Goal: Information Seeking & Learning: Learn about a topic

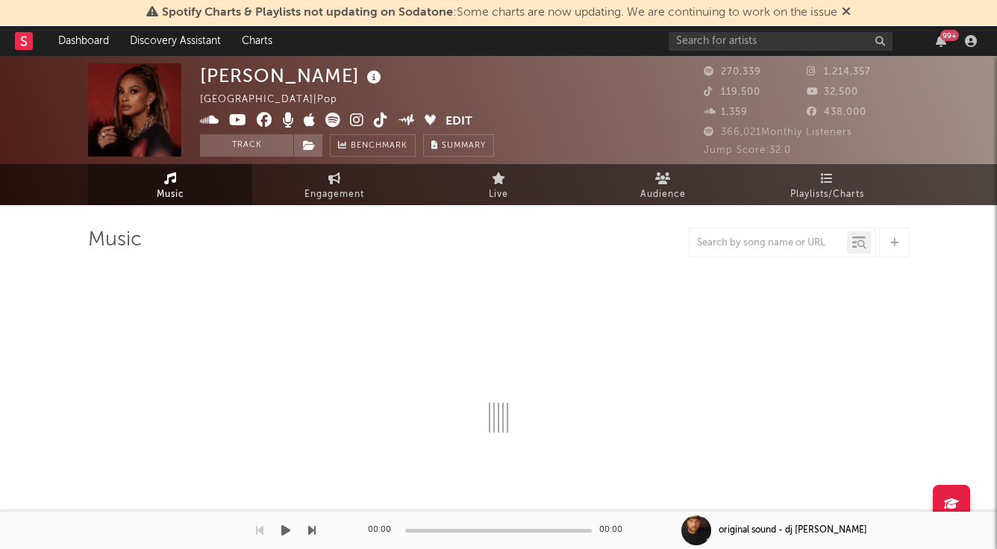
select select "6m"
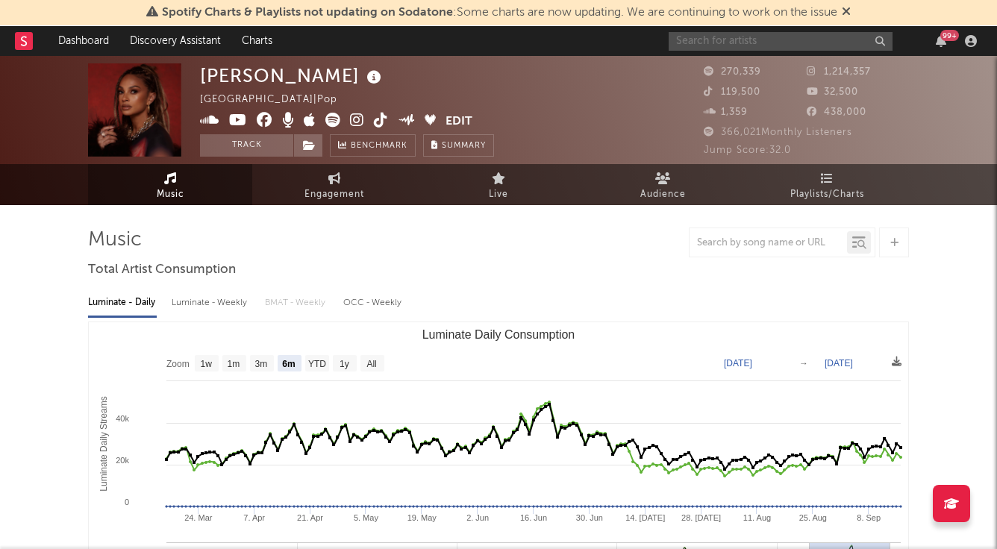
click at [813, 42] on input "text" at bounding box center [780, 41] width 224 height 19
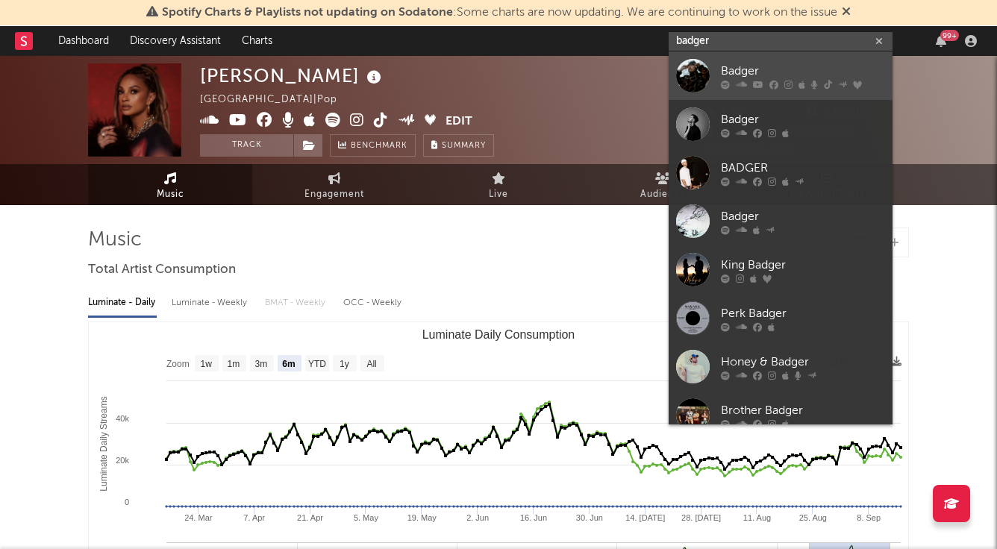
type input "badger"
click at [750, 69] on div "Badger" at bounding box center [803, 71] width 164 height 18
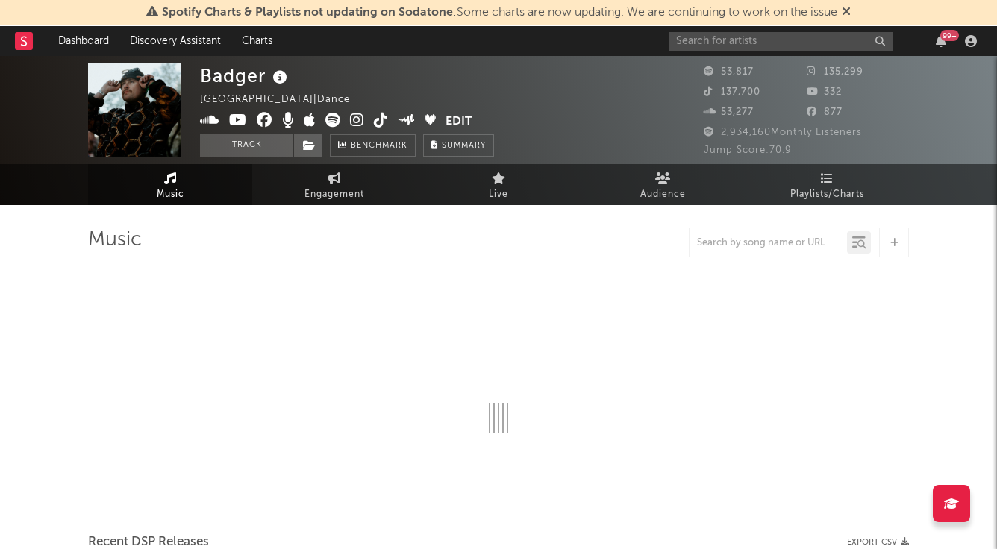
select select "6m"
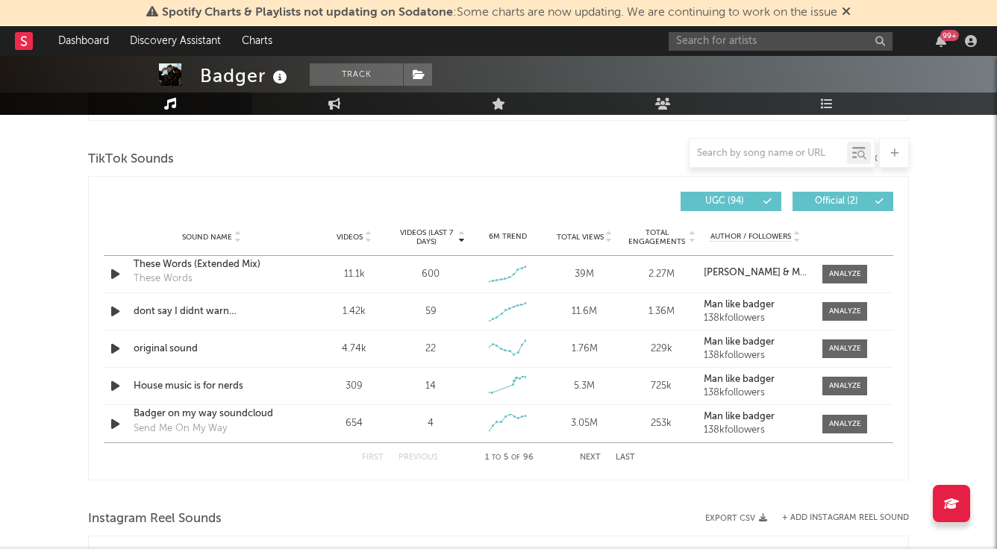
scroll to position [988, 0]
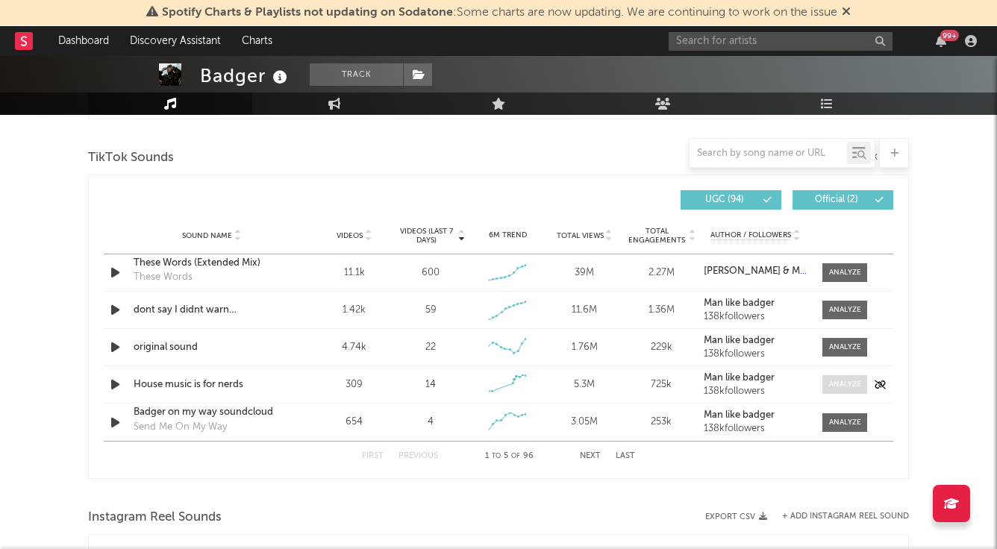
click at [845, 386] on div at bounding box center [845, 384] width 32 height 11
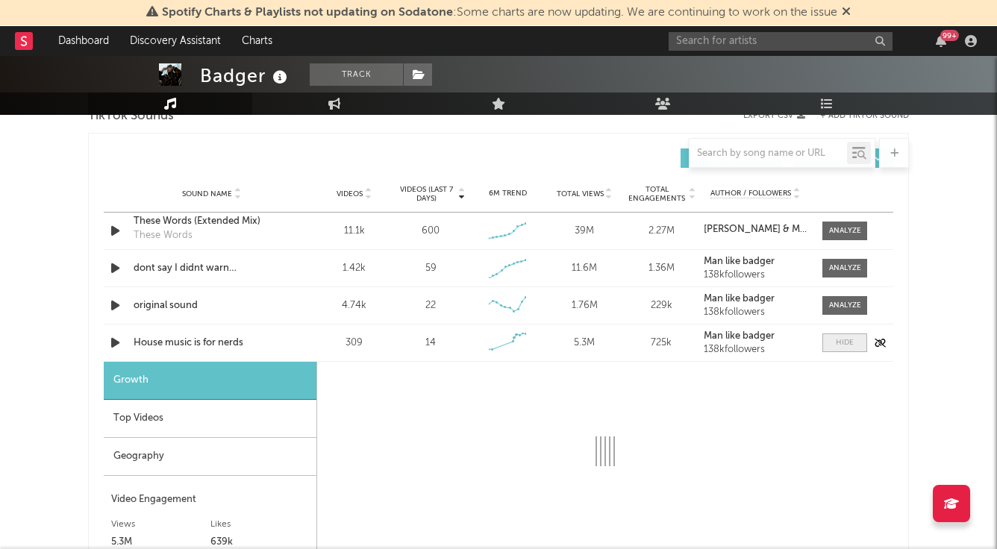
scroll to position [1088, 0]
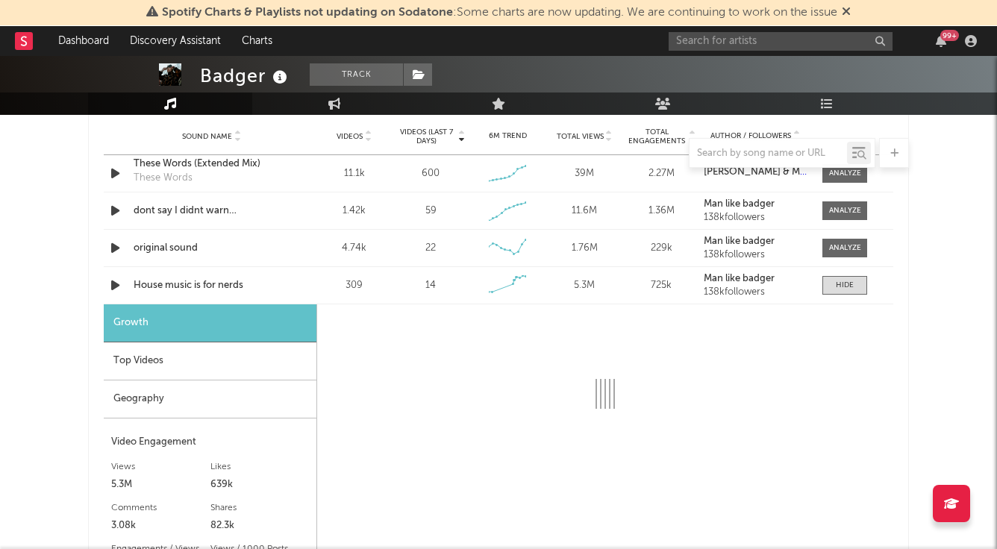
click at [220, 357] on div "Top Videos" at bounding box center [210, 361] width 213 height 38
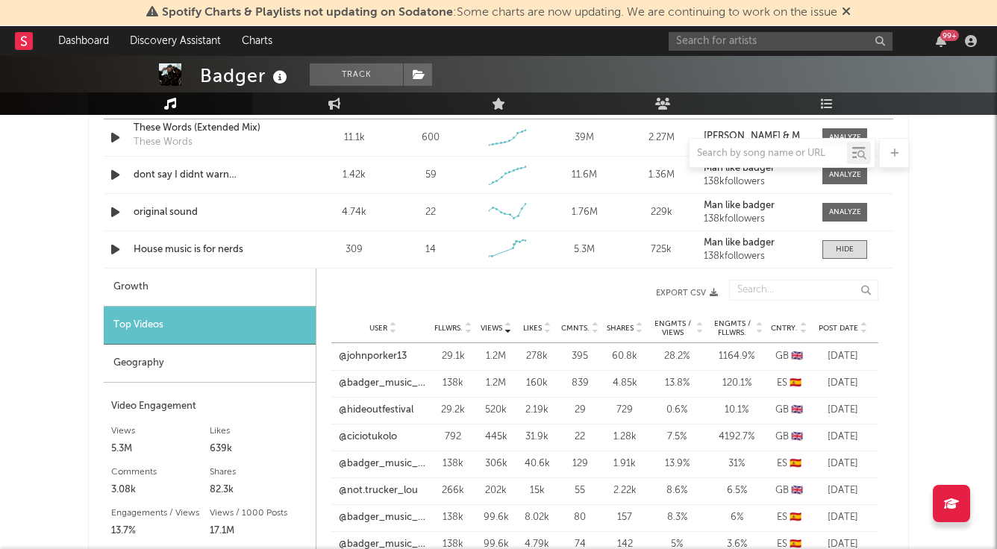
scroll to position [1123, 0]
click at [390, 356] on link "@johnporker13" at bounding box center [373, 356] width 68 height 15
click at [378, 436] on link "@ciciotukolo" at bounding box center [368, 437] width 58 height 15
click at [377, 494] on link "@not.trucker_lou" at bounding box center [378, 490] width 79 height 15
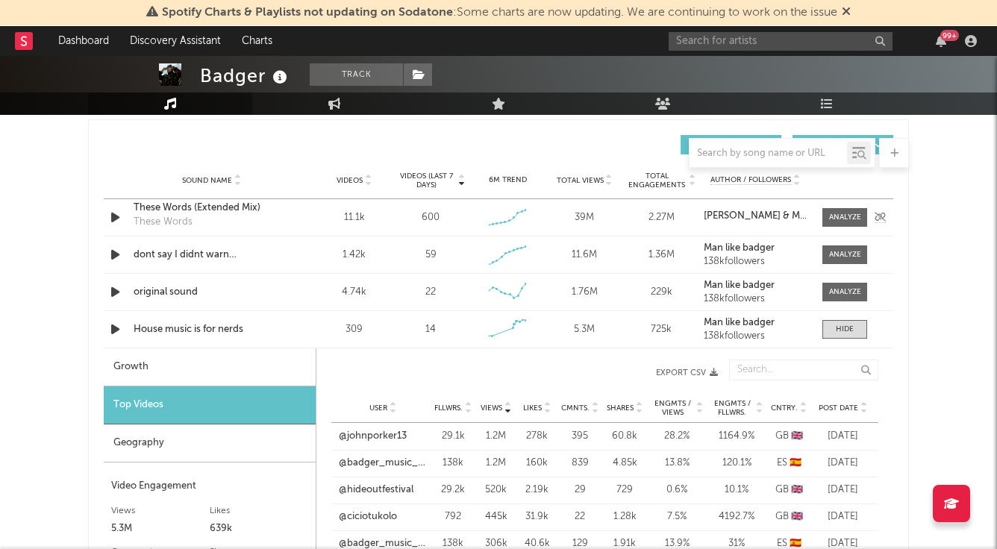
scroll to position [1044, 0]
click at [198, 395] on div "Top Videos" at bounding box center [210, 405] width 212 height 38
click at [114, 377] on div "Growth" at bounding box center [210, 367] width 212 height 38
select select "6m"
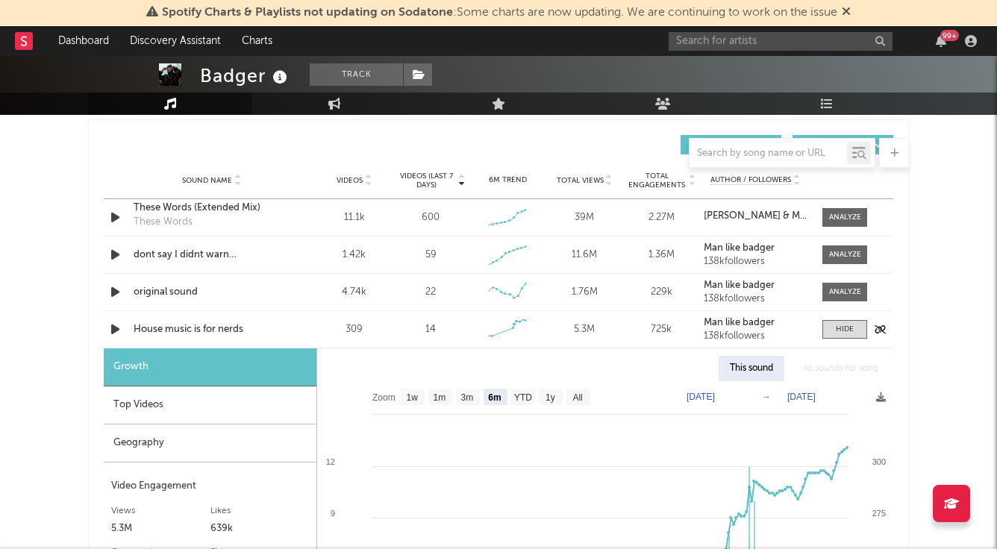
click at [112, 329] on icon "button" at bounding box center [115, 329] width 16 height 19
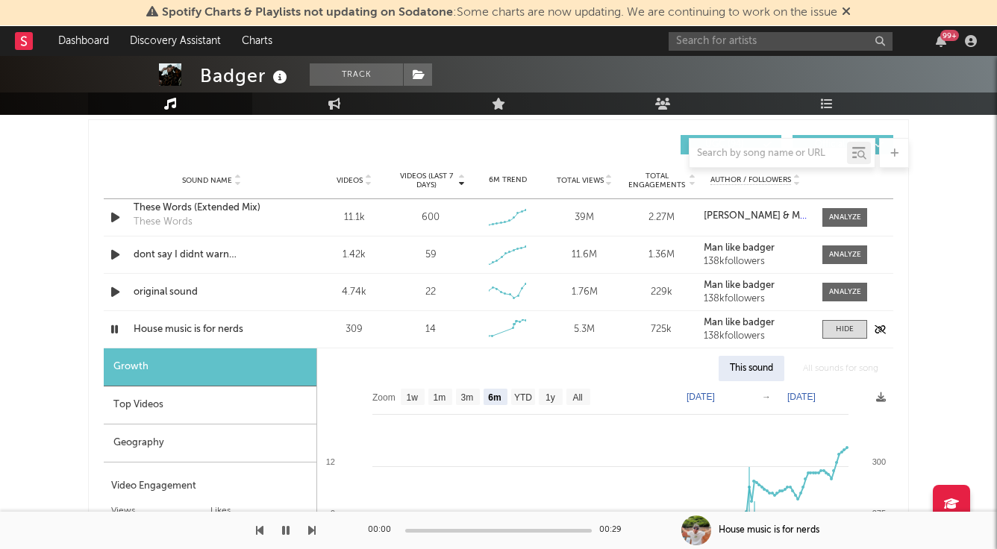
click at [112, 329] on icon "button" at bounding box center [114, 329] width 14 height 19
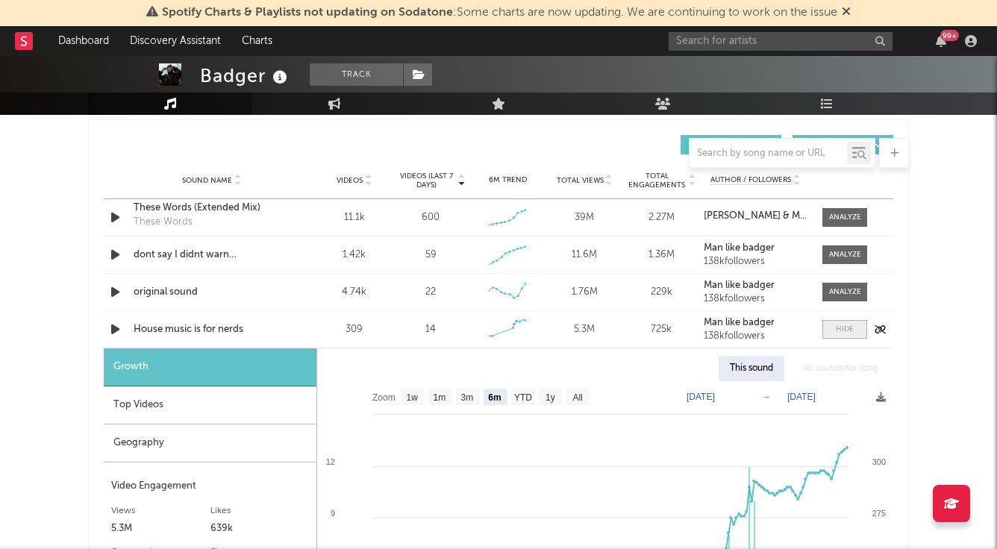
click at [846, 327] on div at bounding box center [844, 329] width 18 height 11
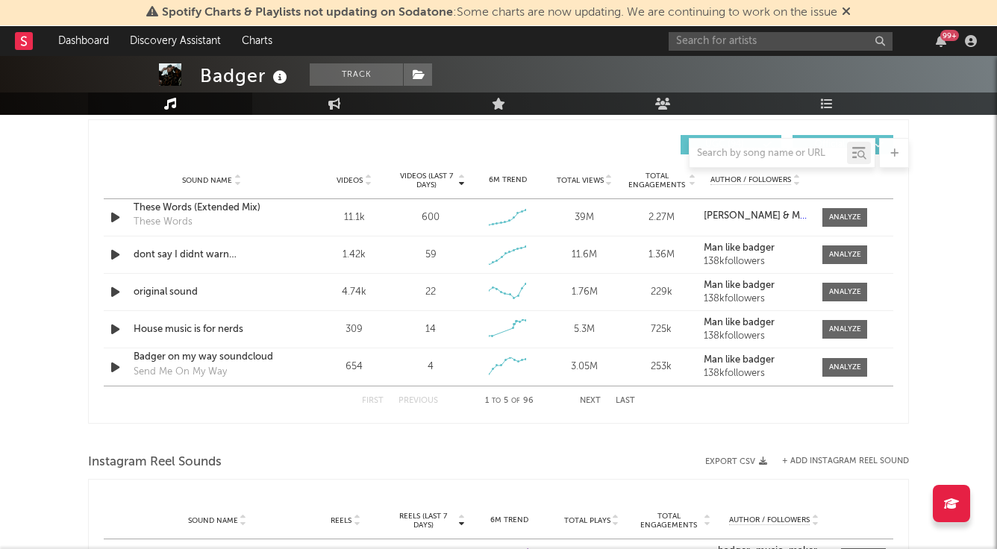
click at [595, 399] on button "Next" at bounding box center [590, 401] width 21 height 8
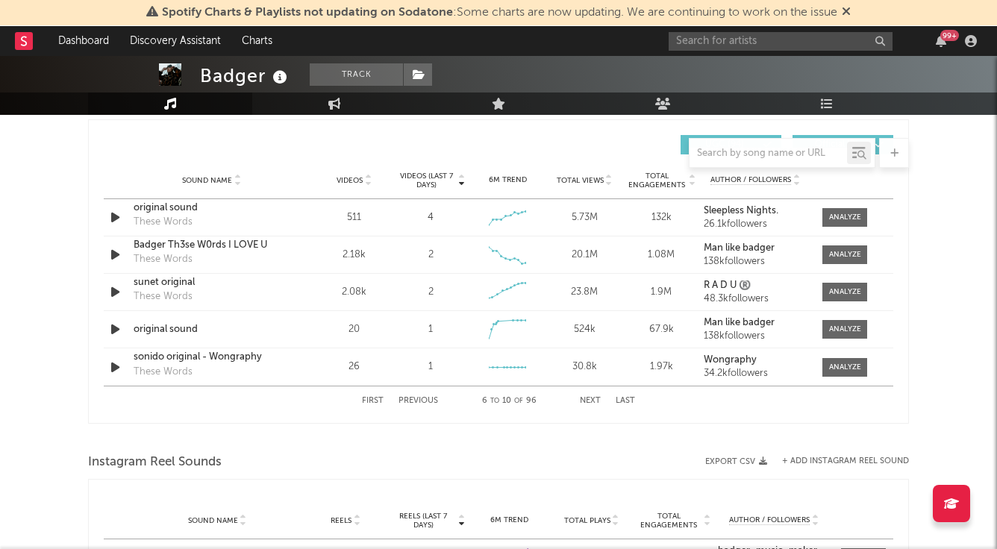
click at [595, 399] on button "Next" at bounding box center [590, 401] width 21 height 8
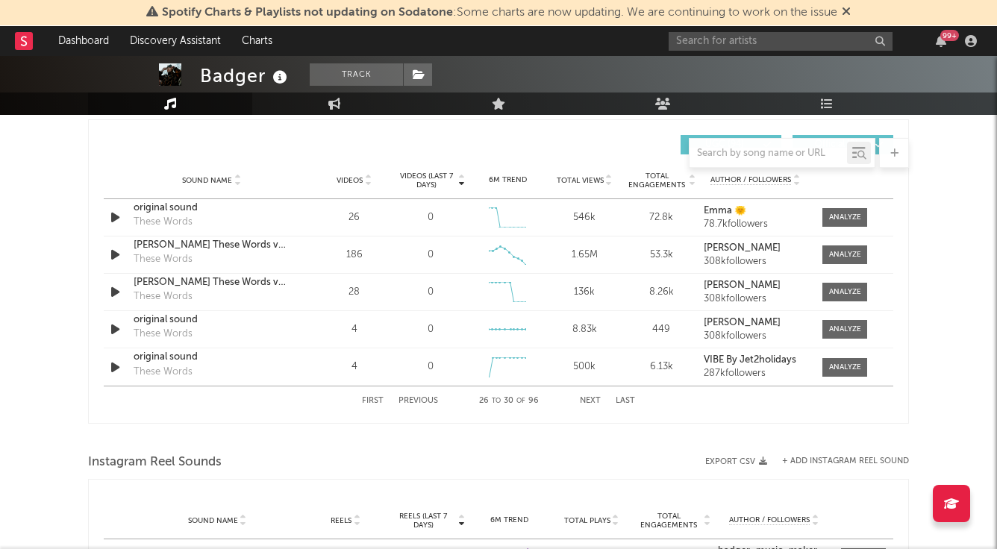
click at [595, 399] on button "Next" at bounding box center [590, 401] width 21 height 8
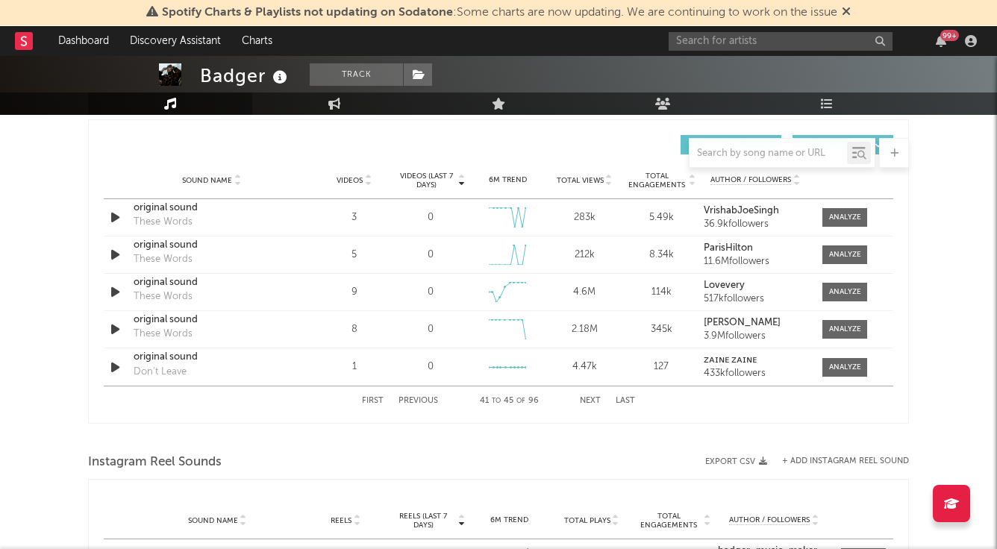
click at [595, 399] on button "Next" at bounding box center [590, 401] width 21 height 8
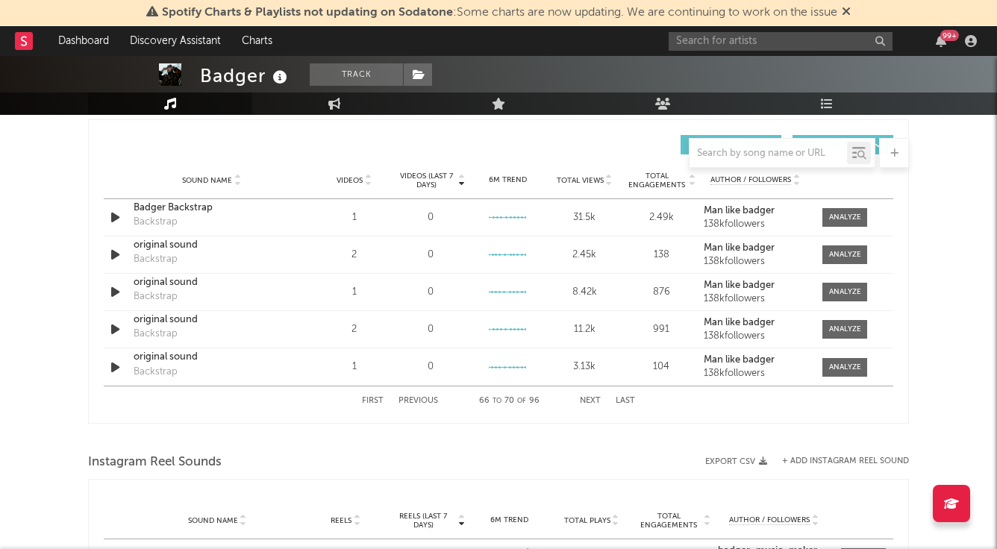
click at [595, 399] on button "Next" at bounding box center [590, 401] width 21 height 8
click at [592, 397] on button "Next" at bounding box center [590, 401] width 21 height 8
click at [367, 399] on button "First" at bounding box center [373, 401] width 22 height 8
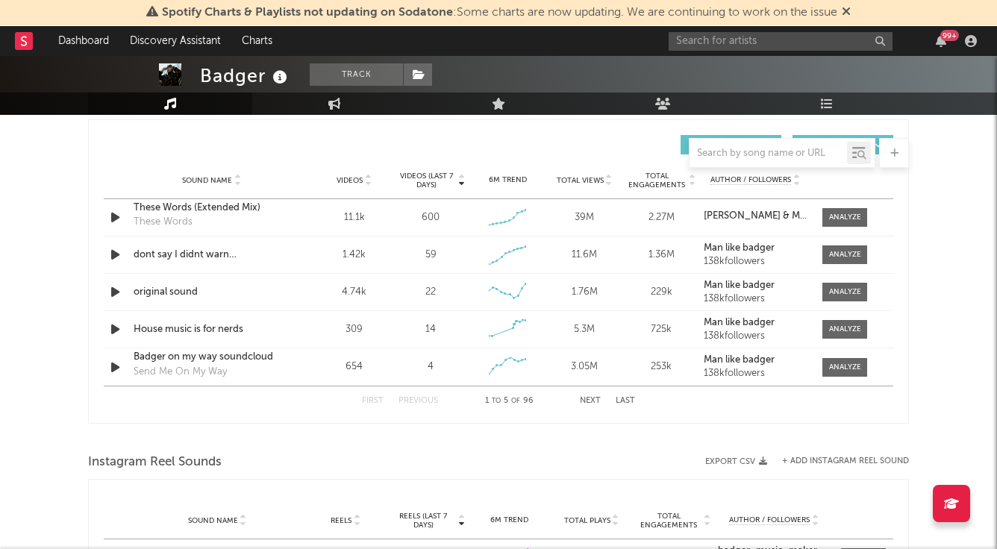
click at [367, 399] on button "First" at bounding box center [373, 401] width 22 height 8
click at [843, 329] on div at bounding box center [845, 329] width 32 height 11
select select "6m"
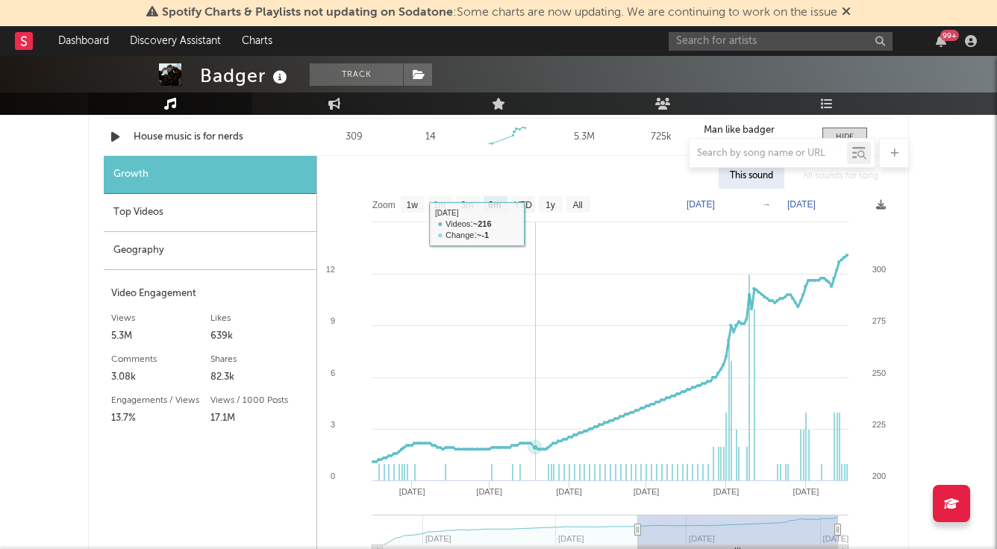
scroll to position [1272, 0]
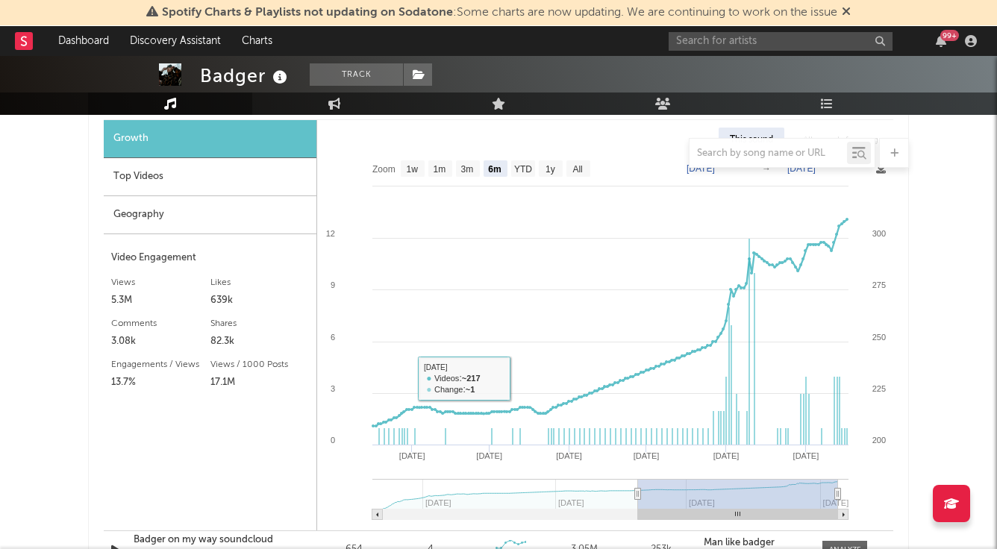
click at [256, 173] on div "Top Videos" at bounding box center [210, 177] width 213 height 38
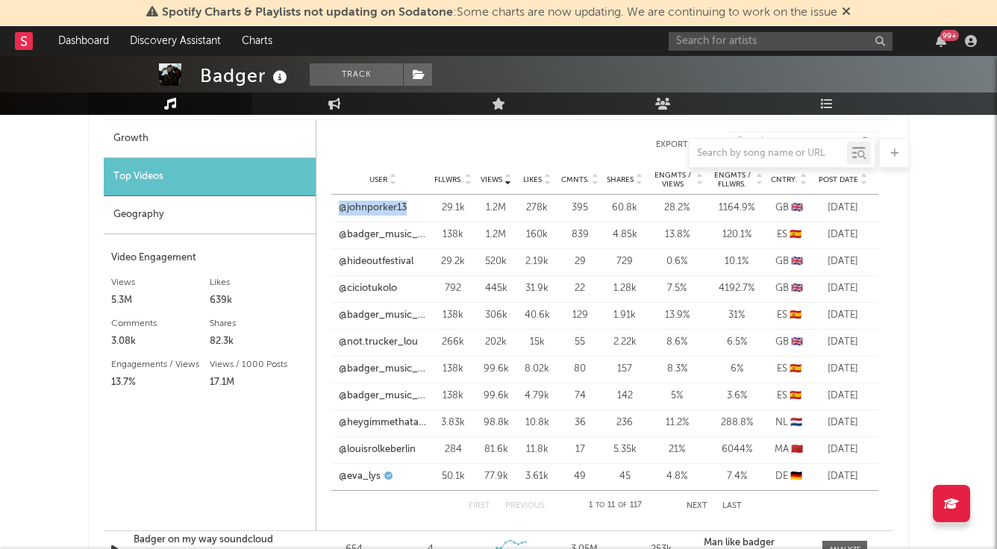
drag, startPoint x: 409, startPoint y: 207, endPoint x: 336, endPoint y: 207, distance: 73.1
click at [336, 207] on div "User @johnporker13" at bounding box center [380, 208] width 99 height 15
copy link "@johnporker13"
drag, startPoint x: 401, startPoint y: 286, endPoint x: 333, endPoint y: 286, distance: 68.6
click at [333, 286] on div "User @ciciotukolo" at bounding box center [380, 288] width 99 height 15
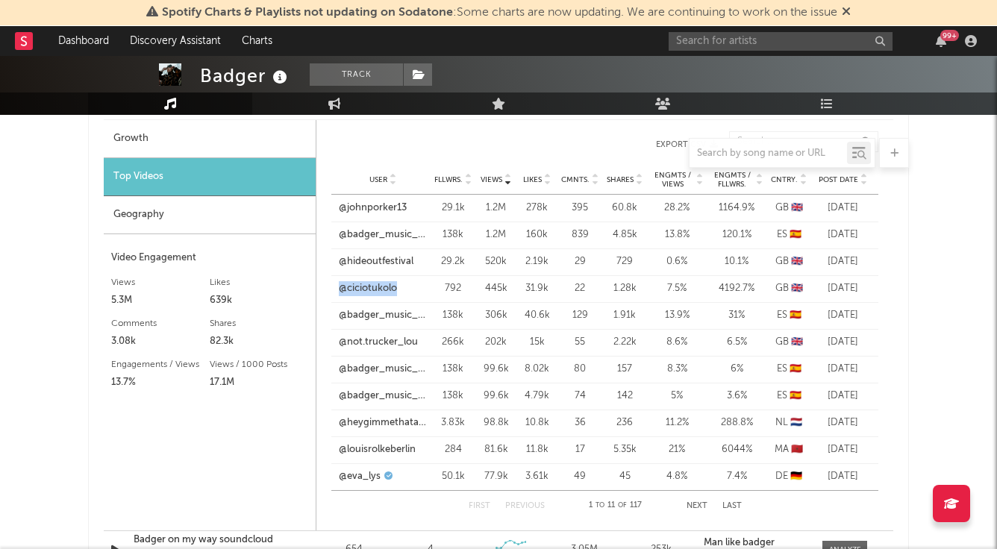
copy link "@ciciotukolo"
drag, startPoint x: 421, startPoint y: 342, endPoint x: 339, endPoint y: 342, distance: 81.3
click at [339, 342] on div "@not.trucker_lou" at bounding box center [383, 342] width 88 height 15
copy link "@not.trucker_lou"
click at [367, 424] on link "@heygimmethataux" at bounding box center [383, 422] width 88 height 15
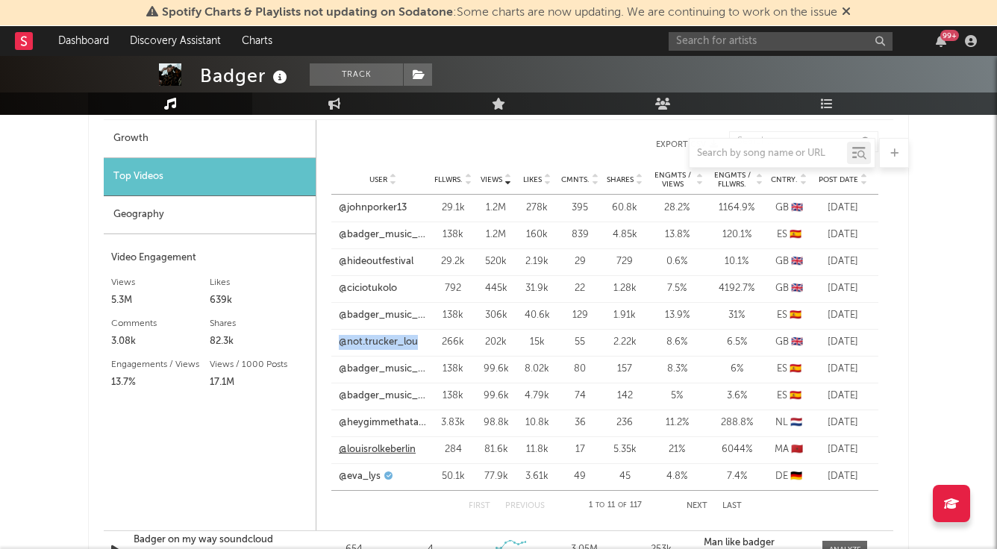
click at [367, 455] on link "@louisrolkeberlin" at bounding box center [377, 449] width 77 height 15
click at [363, 475] on link "@eva_lys" at bounding box center [360, 476] width 42 height 15
